Goal: Check status: Check status

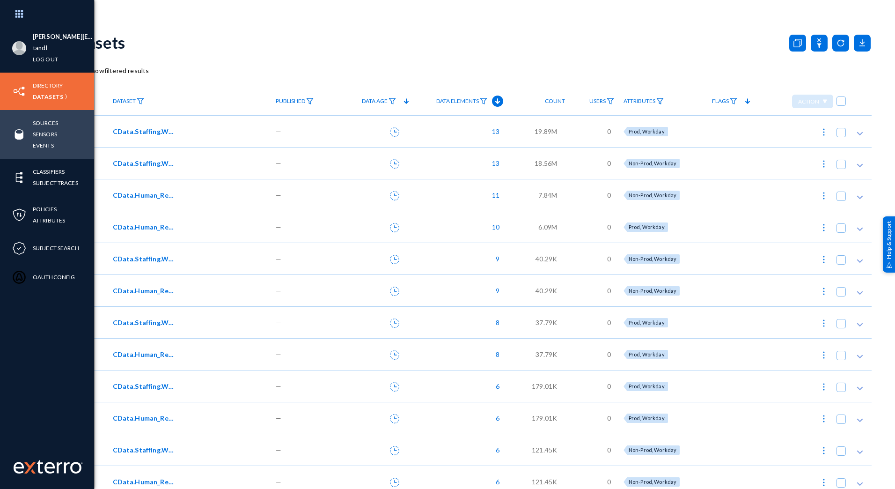
drag, startPoint x: 41, startPoint y: 124, endPoint x: 78, endPoint y: 112, distance: 38.8
click at [41, 124] on link "Sources" at bounding box center [45, 122] width 25 height 11
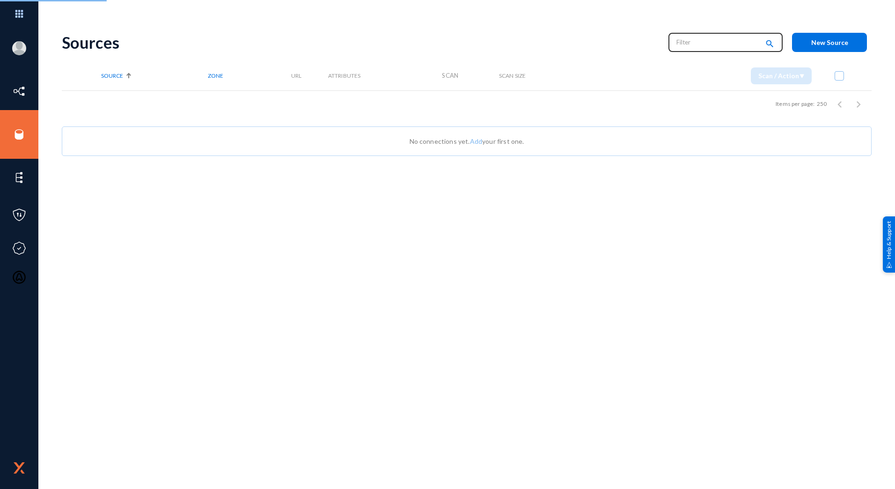
click at [701, 47] on input "text" at bounding box center [717, 42] width 82 height 14
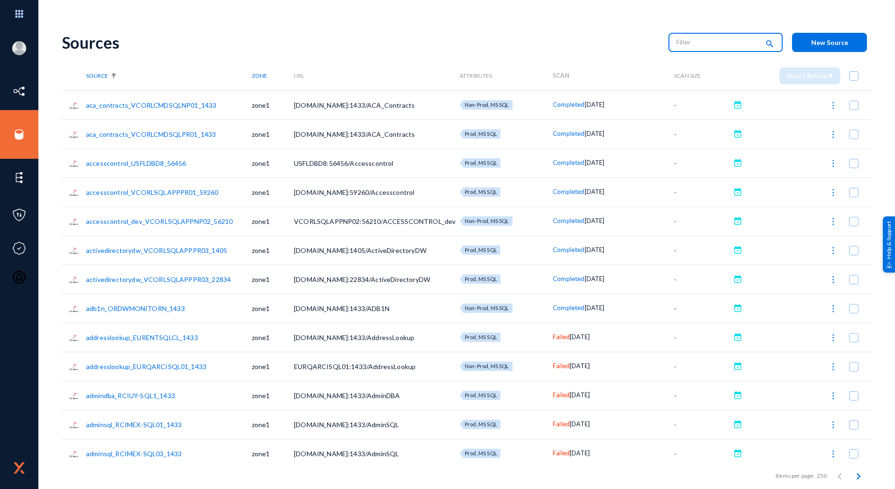
click at [695, 44] on input "text" at bounding box center [717, 42] width 82 height 14
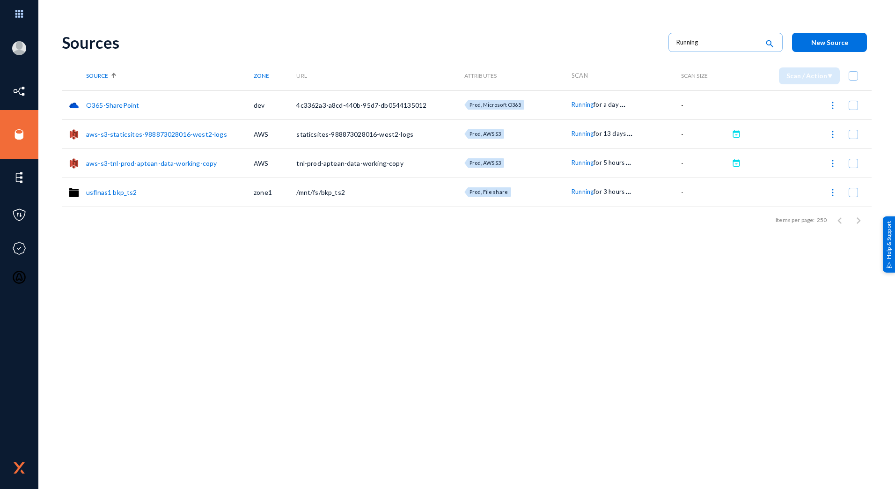
drag, startPoint x: 336, startPoint y: 37, endPoint x: 342, endPoint y: 32, distance: 7.4
click at [336, 37] on div "Sources" at bounding box center [360, 42] width 597 height 19
click at [175, 45] on div "Sources" at bounding box center [360, 42] width 597 height 19
click at [348, 364] on div "Sources Running search New Source Source Zone URL Attributes Scan Scan Size Sca…" at bounding box center [467, 255] width 810 height 465
click at [298, 3] on div "[PERSON_NAME][EMAIL_ADDRESS][PERSON_NAME][DOMAIN_NAME] tandl Log out Directory …" at bounding box center [447, 244] width 895 height 489
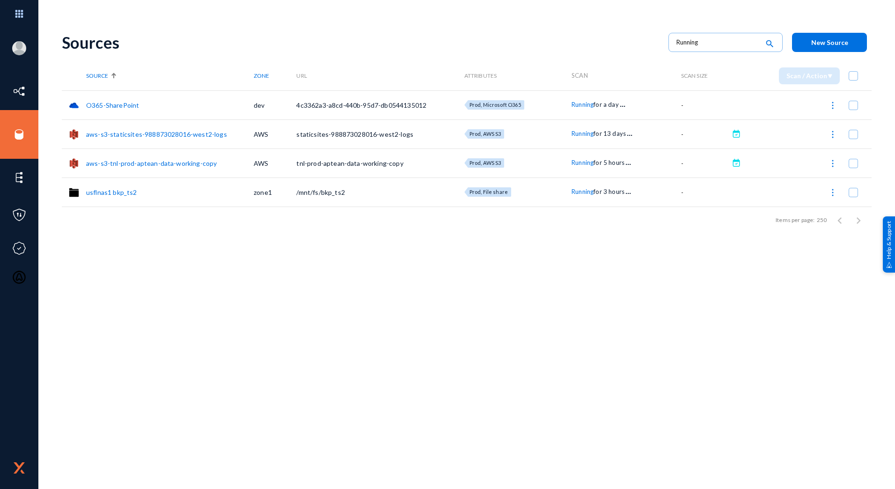
click at [161, 241] on div "Sources Running search New Source Source Zone URL Attributes Scan Scan Size Sca…" at bounding box center [467, 163] width 810 height 281
click at [732, 42] on input "Running" at bounding box center [717, 42] width 82 height 14
type input "Failed"
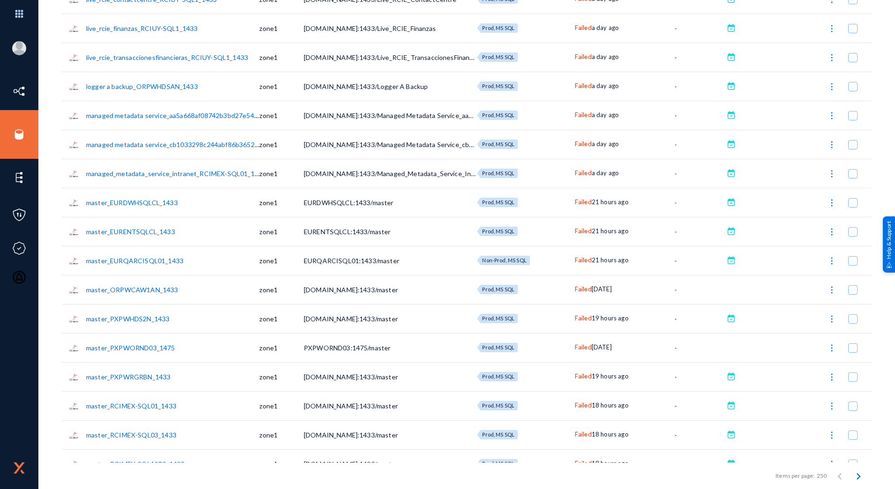
scroll to position [2527, 0]
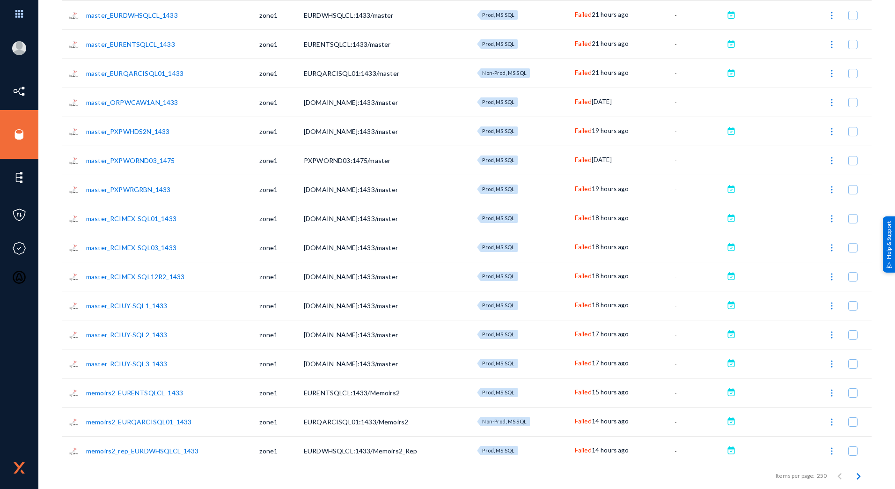
click at [577, 163] on span "Failed" at bounding box center [583, 159] width 17 height 7
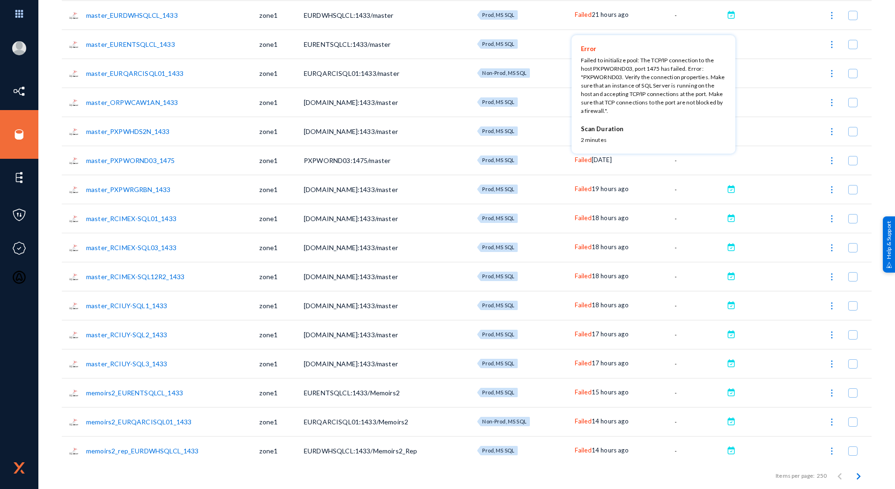
click at [683, 349] on div at bounding box center [447, 244] width 895 height 489
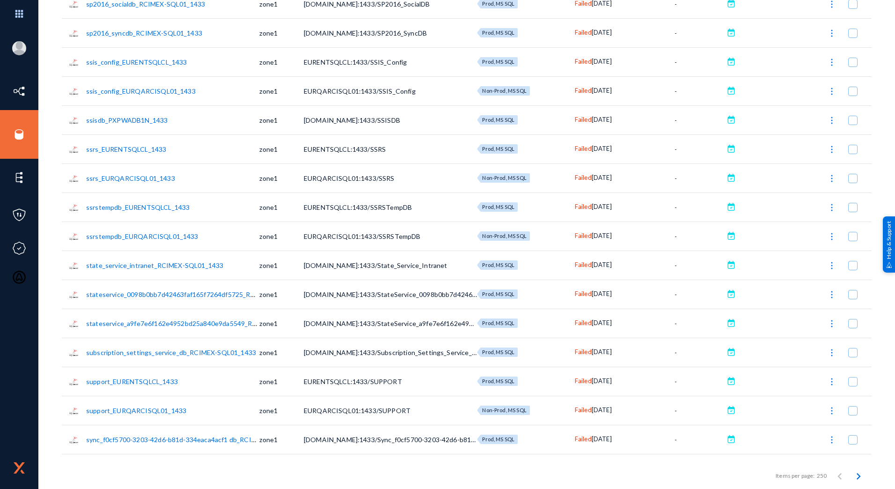
scroll to position [6882, 0]
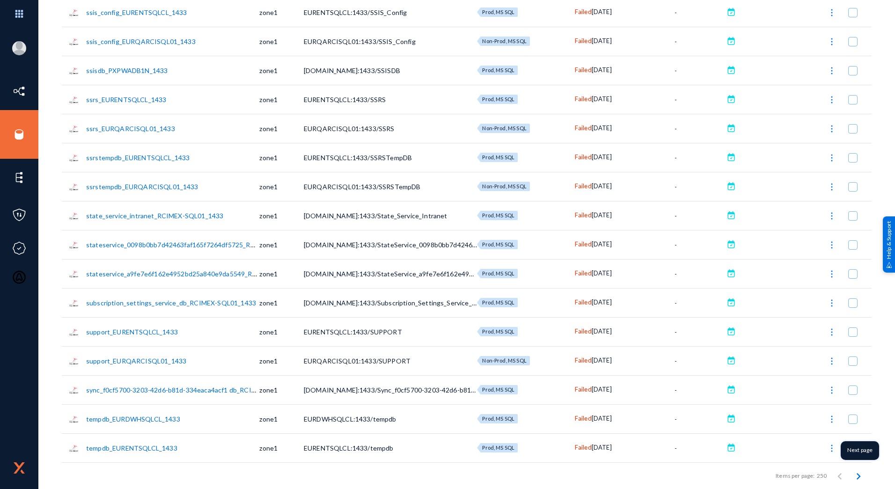
click at [859, 477] on icon "Next page" at bounding box center [858, 475] width 13 height 13
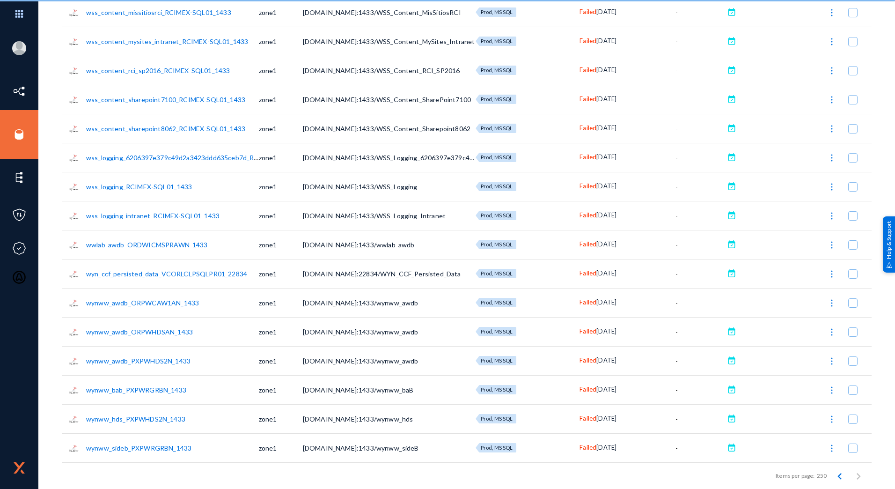
scroll to position [1688, 0]
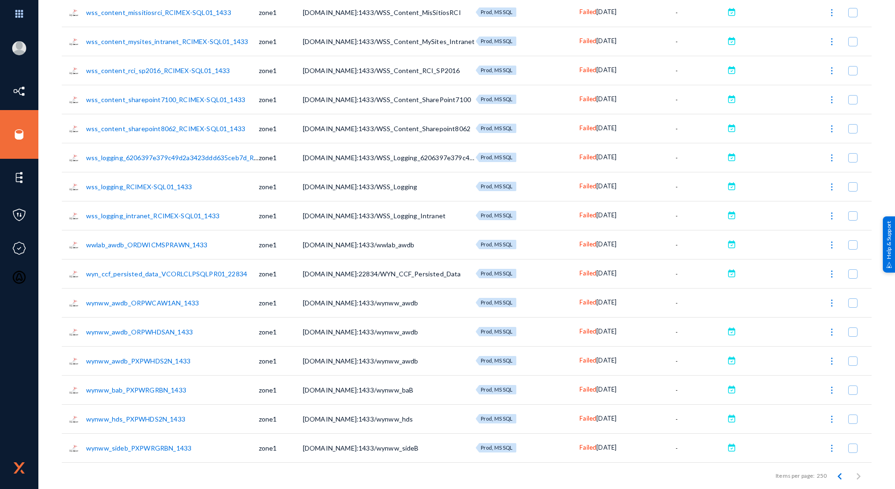
click at [580, 272] on span "Failed" at bounding box center [587, 272] width 17 height 7
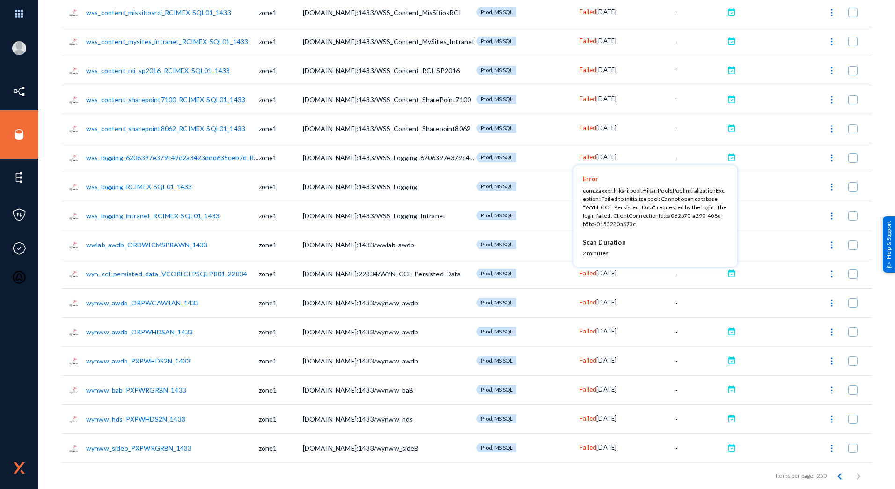
click at [869, 254] on div at bounding box center [447, 244] width 895 height 489
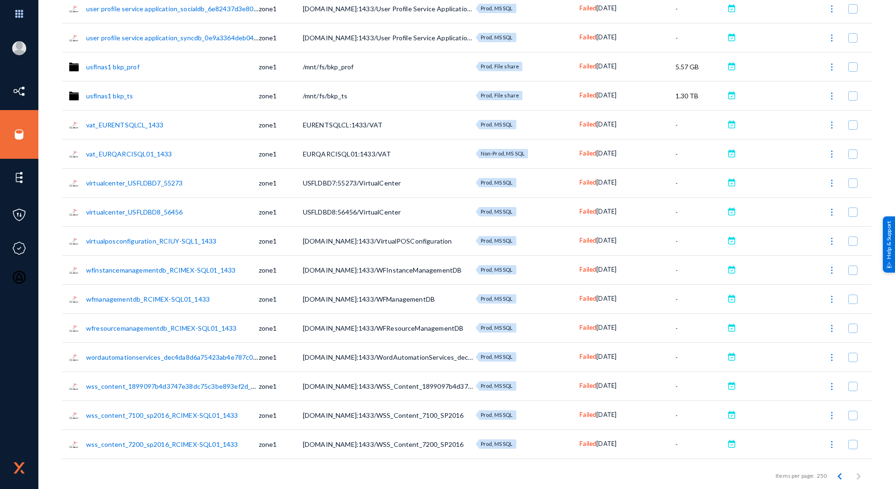
scroll to position [846, 0]
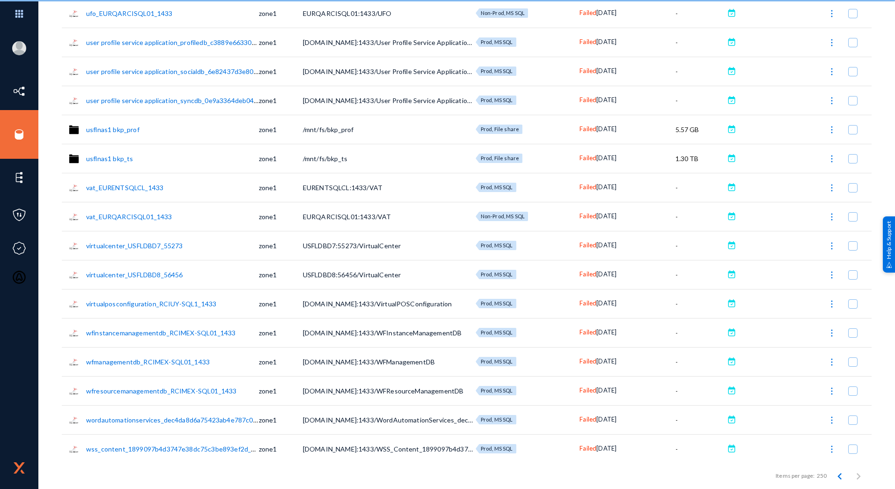
click at [584, 156] on span "Failed" at bounding box center [587, 157] width 17 height 7
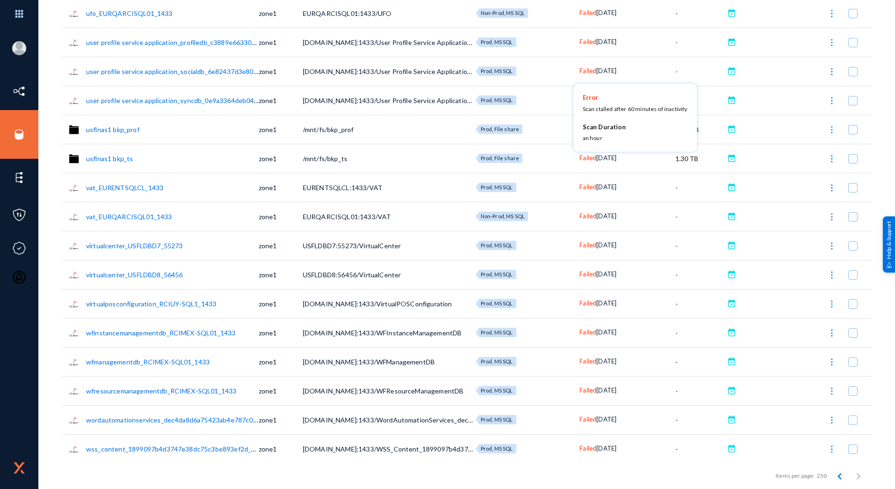
click at [873, 158] on div at bounding box center [447, 244] width 895 height 489
click at [586, 128] on span "Failed" at bounding box center [587, 128] width 17 height 7
click at [866, 147] on div at bounding box center [447, 244] width 895 height 489
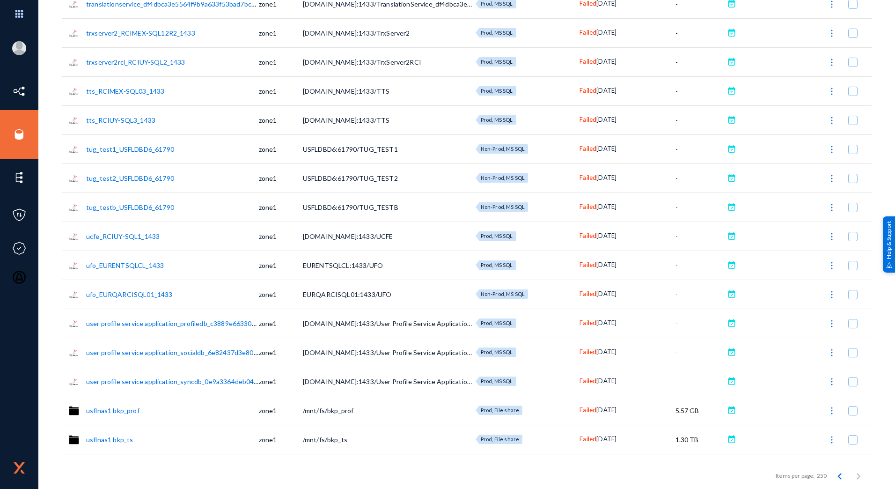
scroll to position [518, 0]
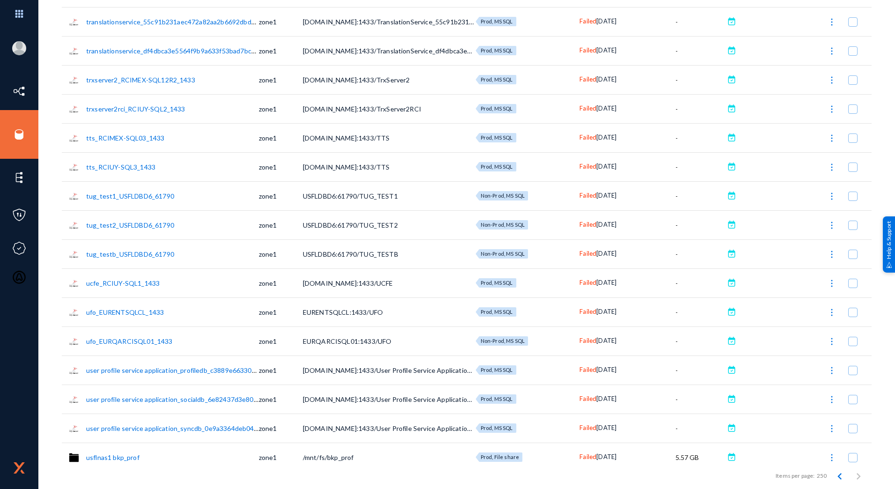
click at [580, 227] on span "Failed" at bounding box center [587, 223] width 17 height 7
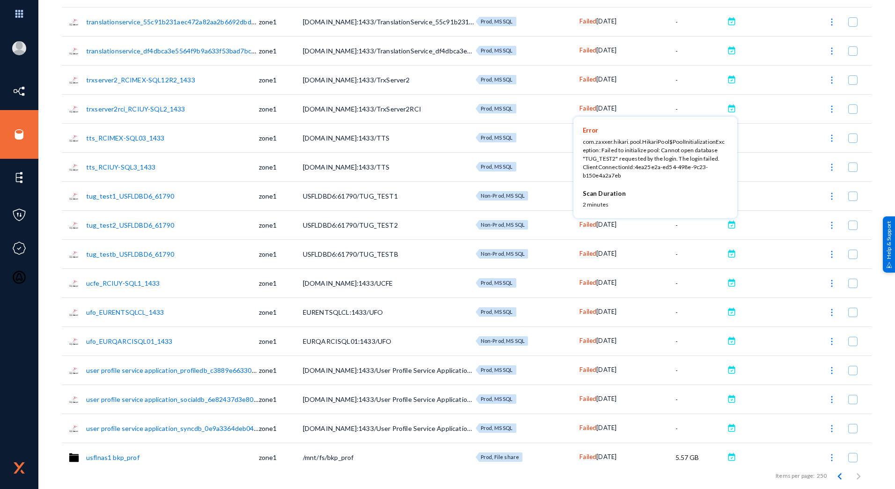
click at [583, 243] on div at bounding box center [447, 244] width 895 height 489
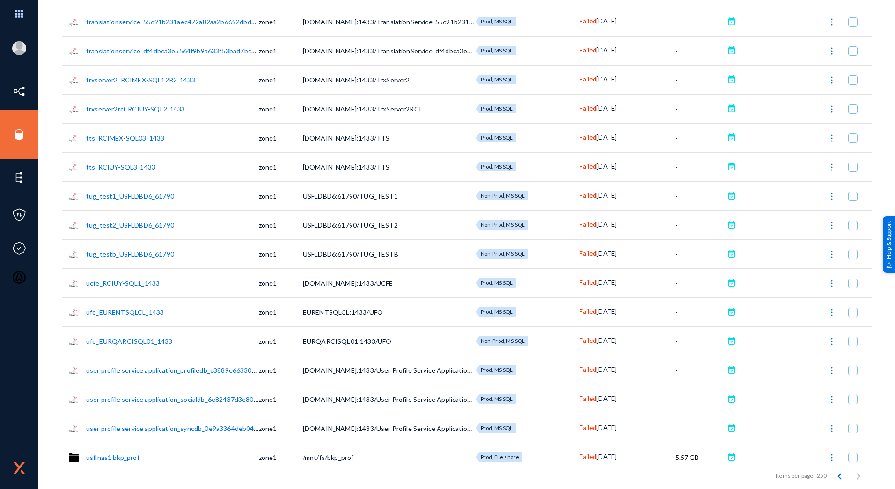
click at [581, 255] on span "Failed" at bounding box center [587, 252] width 17 height 7
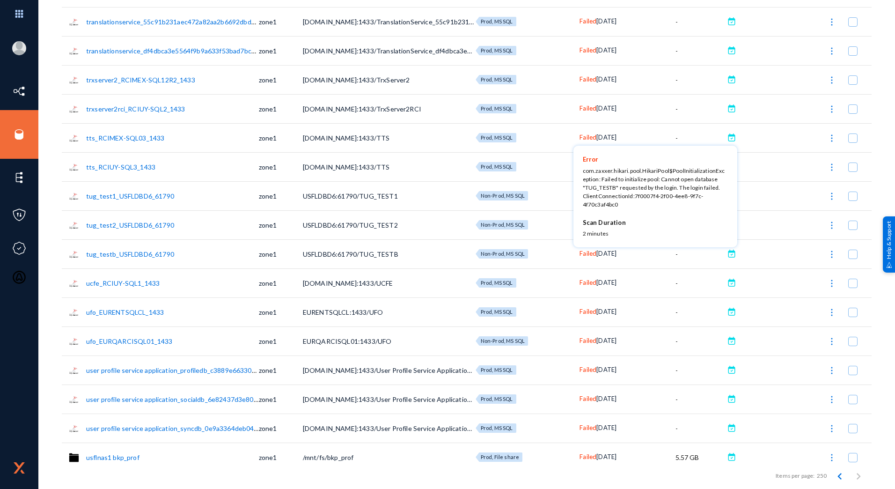
click at [879, 281] on div at bounding box center [447, 244] width 895 height 489
